Goal: Find specific page/section: Find specific page/section

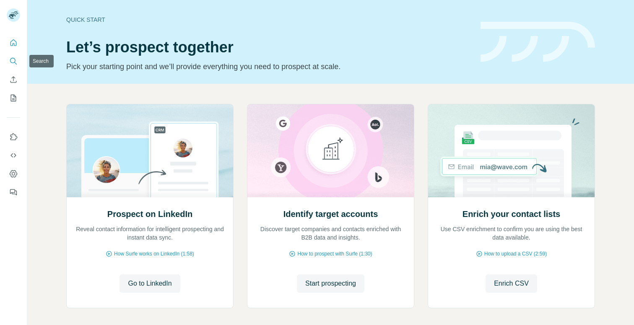
click at [11, 62] on icon "Search" at bounding box center [13, 61] width 8 height 8
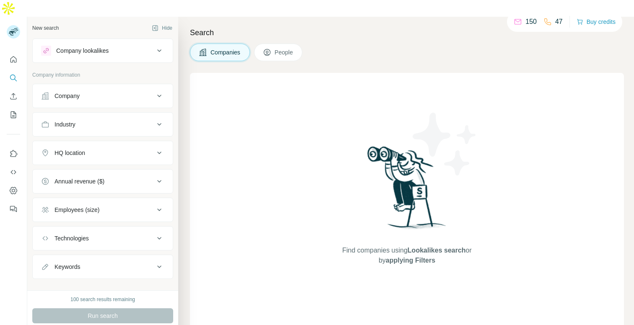
click at [283, 48] on span "People" at bounding box center [284, 52] width 19 height 8
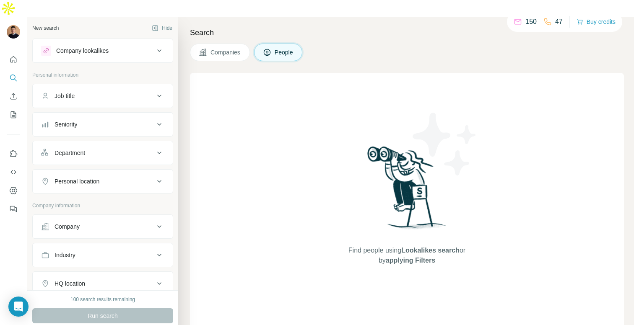
click at [110, 92] on div "Job title" at bounding box center [97, 96] width 113 height 8
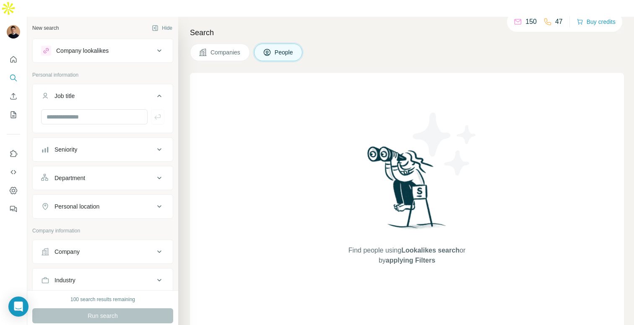
click at [111, 92] on div "Job title" at bounding box center [97, 96] width 113 height 8
